Goal: Information Seeking & Learning: Learn about a topic

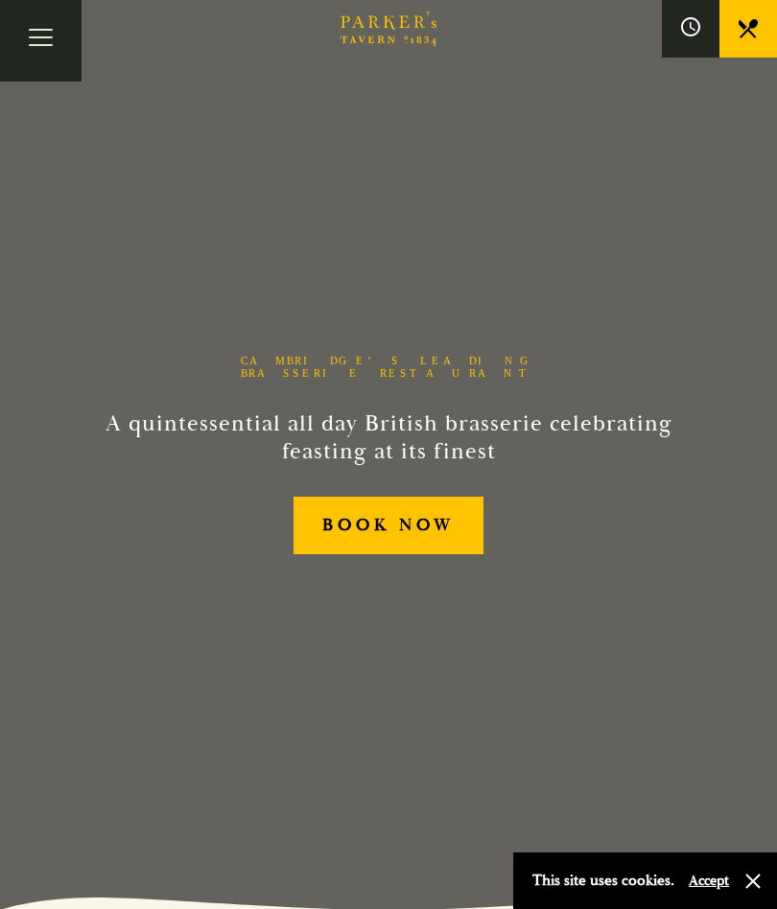
click at [756, 879] on button "button" at bounding box center [752, 880] width 19 height 19
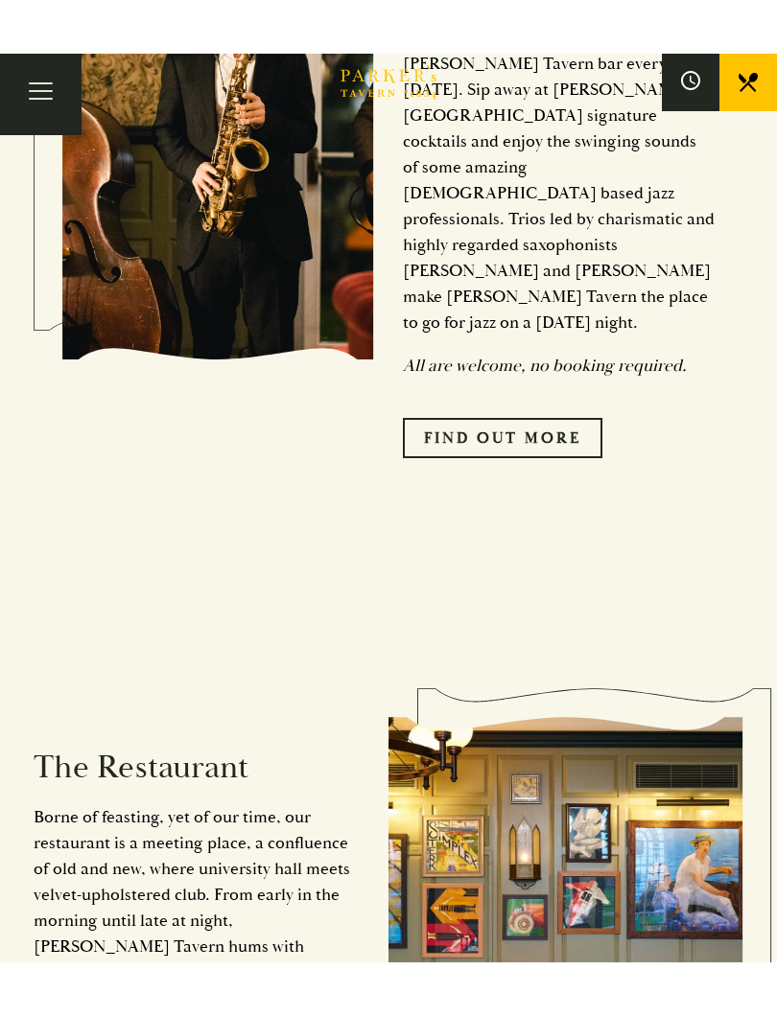
scroll to position [1384, 0]
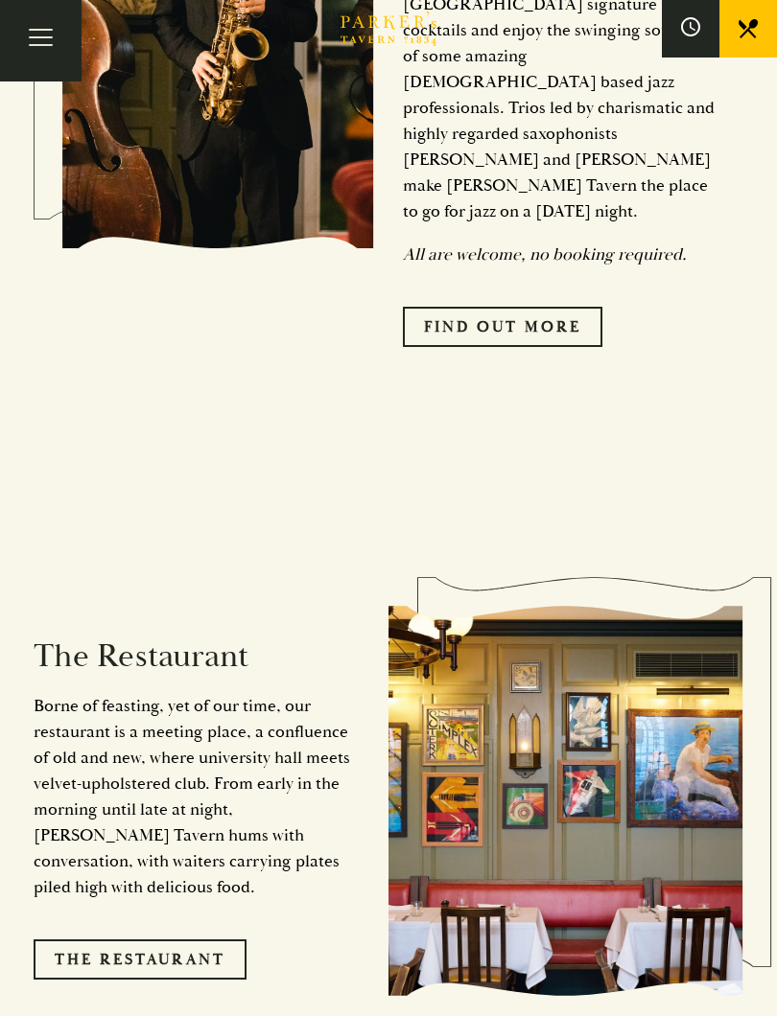
click at [125, 908] on link "The Restaurant" at bounding box center [140, 959] width 213 height 40
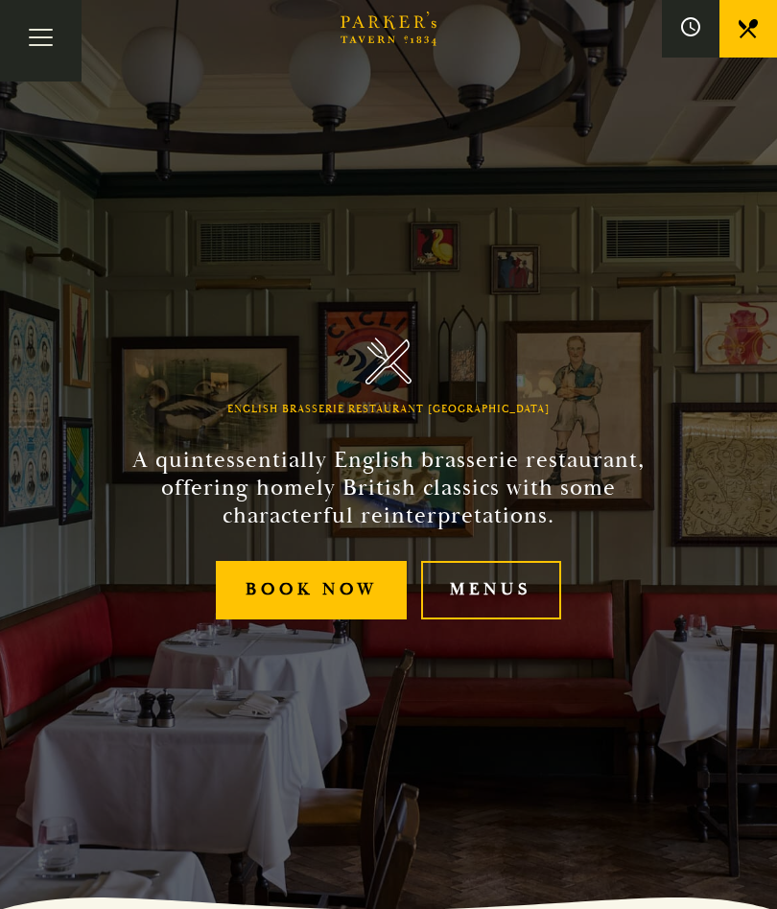
click at [494, 579] on link "Menus" at bounding box center [491, 590] width 140 height 58
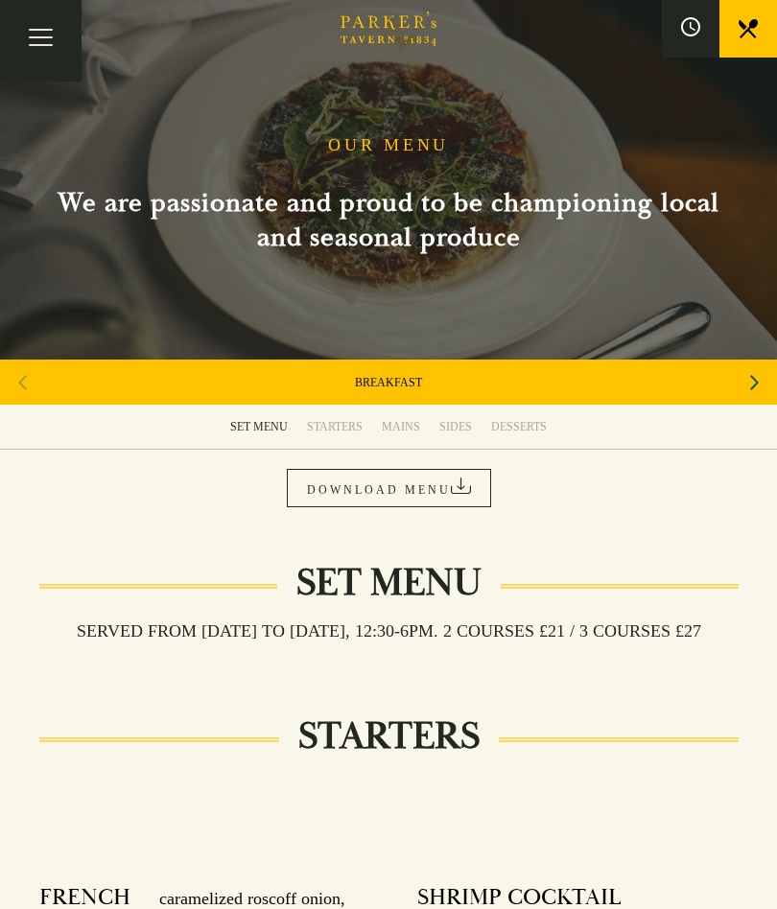
click at [756, 382] on icon "Next slide" at bounding box center [754, 382] width 9 height 15
click at [748, 377] on div "Next slide" at bounding box center [754, 382] width 26 height 42
click at [378, 383] on link "SET MENU" at bounding box center [389, 382] width 58 height 15
click at [395, 421] on div "MAINS" at bounding box center [401, 426] width 38 height 15
click at [754, 378] on icon "Next slide" at bounding box center [754, 382] width 9 height 42
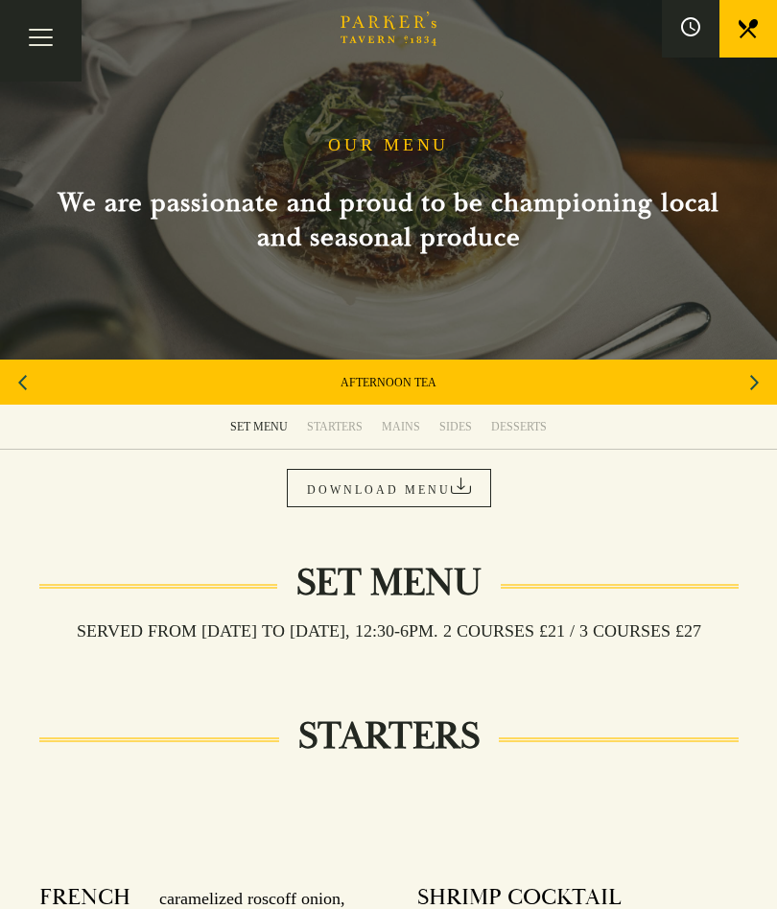
click at [752, 380] on icon "Next slide" at bounding box center [754, 382] width 9 height 42
click at [753, 378] on icon "Next slide" at bounding box center [754, 382] width 9 height 15
click at [755, 379] on icon "Next slide" at bounding box center [754, 382] width 9 height 42
click at [748, 374] on div "Next slide" at bounding box center [754, 382] width 26 height 42
click at [379, 382] on link "A LA CARTE" at bounding box center [389, 382] width 64 height 15
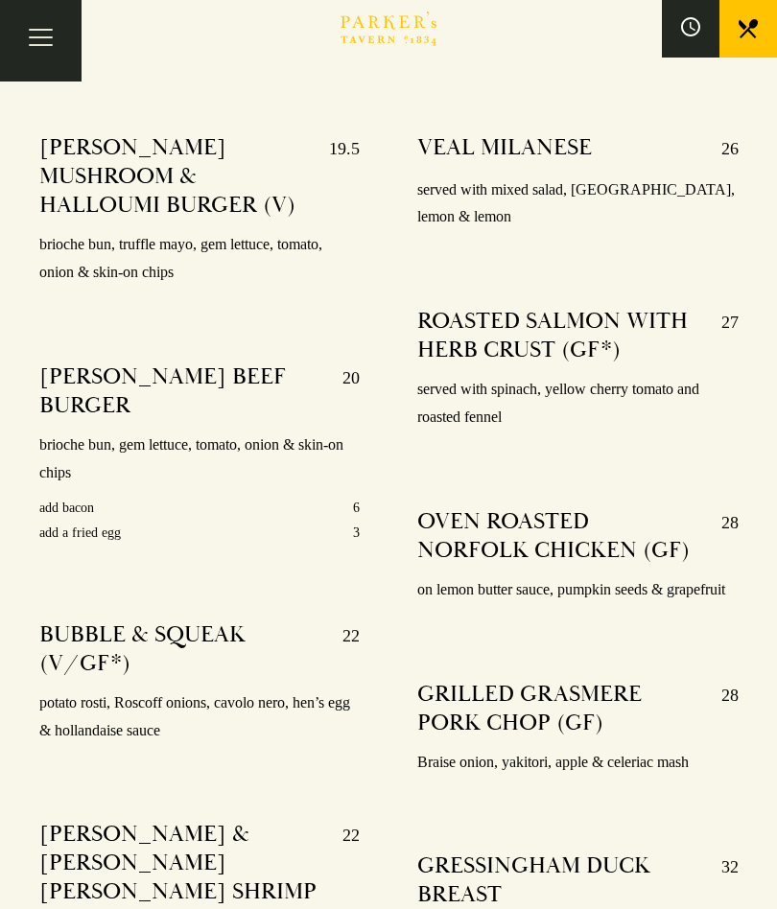
scroll to position [3400, 0]
